Goal: Task Accomplishment & Management: Use online tool/utility

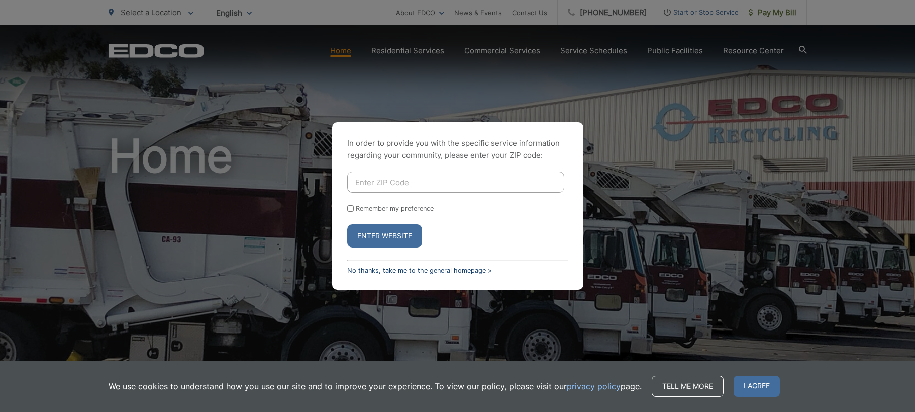
drag, startPoint x: 446, startPoint y: 256, endPoint x: 455, endPoint y: 268, distance: 15.0
click at [450, 261] on div "In order to provide you with the specific service information regarding your co…" at bounding box center [457, 205] width 251 height 167
click at [455, 268] on link "No thanks, take me to the general homepage >" at bounding box center [419, 270] width 145 height 8
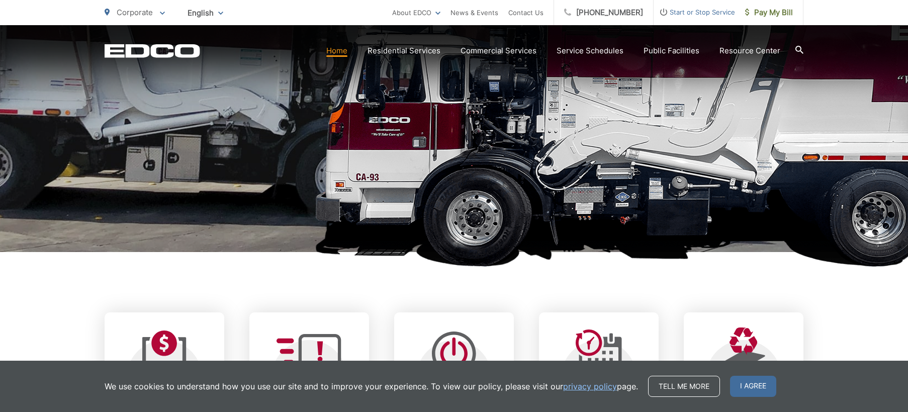
scroll to position [352, 0]
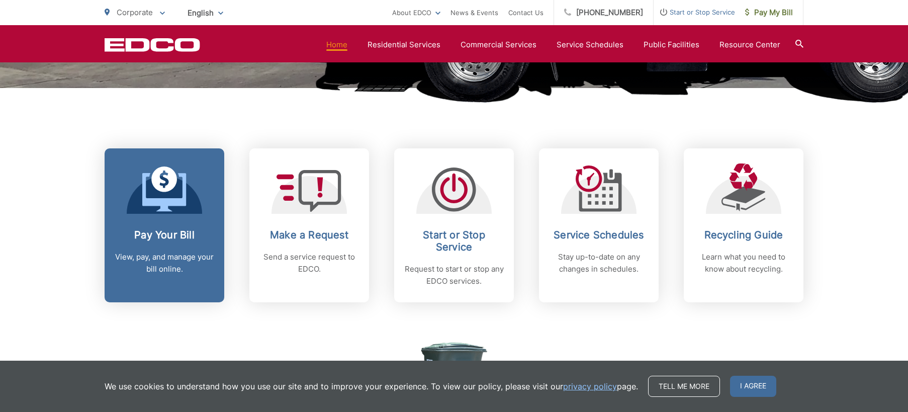
click at [175, 249] on div "Pay Your Bill View, pay, and manage your bill online." at bounding box center [165, 252] width 100 height 46
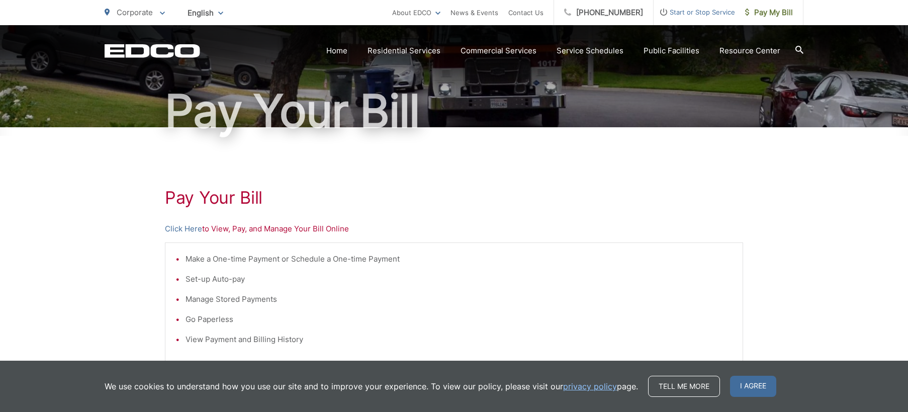
scroll to position [101, 0]
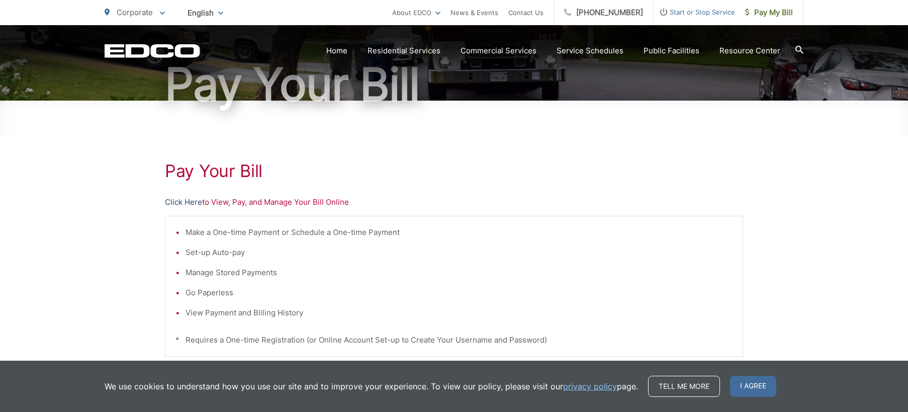
click at [176, 204] on link "Click Here" at bounding box center [183, 202] width 37 height 12
